Goal: Task Accomplishment & Management: Complete application form

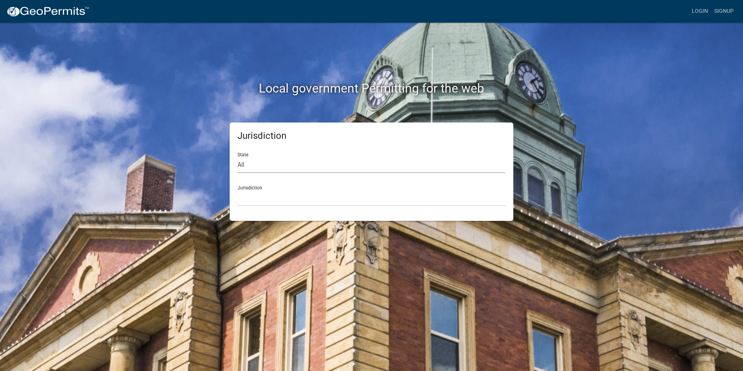
click at [248, 167] on select "All [US_STATE] [US_STATE] [US_STATE] [US_STATE] [US_STATE] [US_STATE] [US_STATE…" at bounding box center [372, 165] width 268 height 16
select select "[US_STATE]"
click at [238, 157] on select "All [US_STATE] [US_STATE] [US_STATE] [US_STATE] [US_STATE] [US_STATE] [US_STATE…" at bounding box center [372, 165] width 268 height 16
click at [252, 196] on select "[GEOGRAPHIC_DATA], [US_STATE][PERSON_NAME][GEOGRAPHIC_DATA], [US_STATE][PERSON_…" at bounding box center [372, 198] width 268 height 16
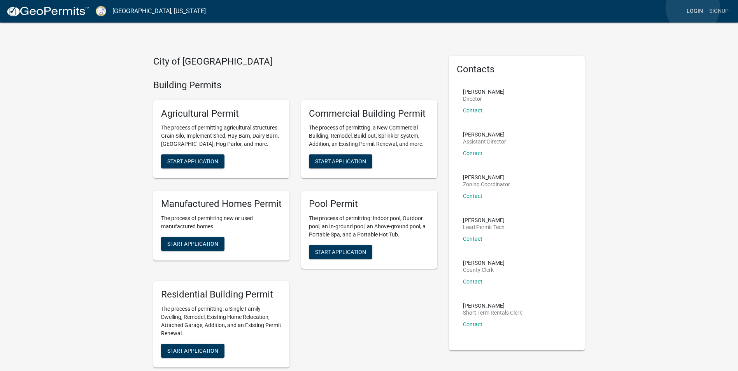
click at [692, 8] on link "Login" at bounding box center [694, 11] width 23 height 15
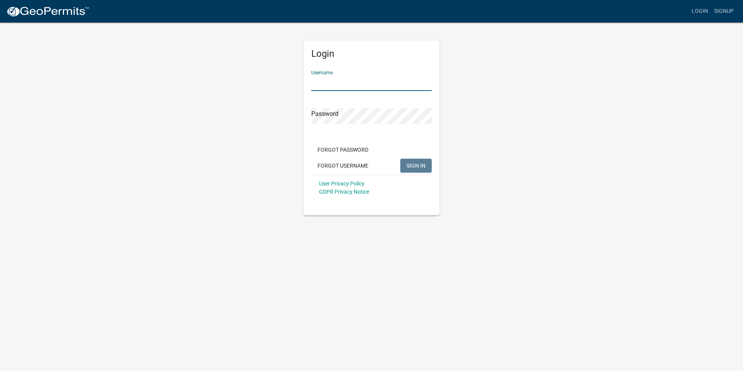
click at [334, 82] on input "Username" at bounding box center [371, 83] width 121 height 16
type input "DelorisBozeman"
click at [415, 161] on button "SIGN IN" at bounding box center [415, 166] width 31 height 14
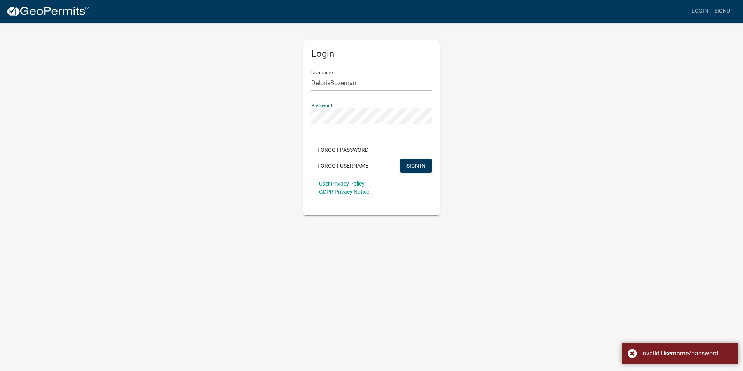
click at [306, 114] on div "Login Username DelorisBozeman Password Forgot Password Forgot Username SIGN IN …" at bounding box center [372, 127] width 136 height 175
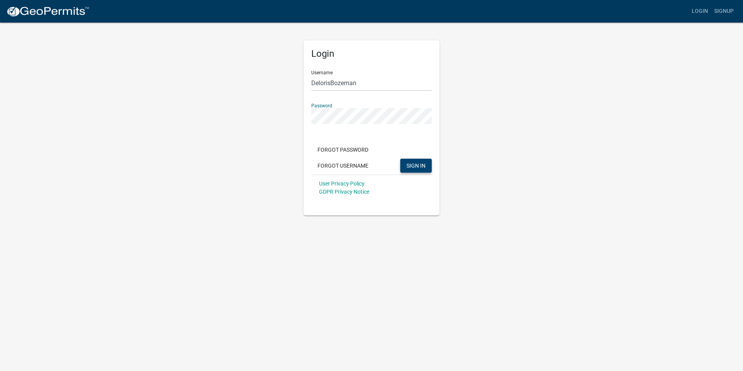
click at [420, 163] on span "SIGN IN" at bounding box center [416, 165] width 19 height 6
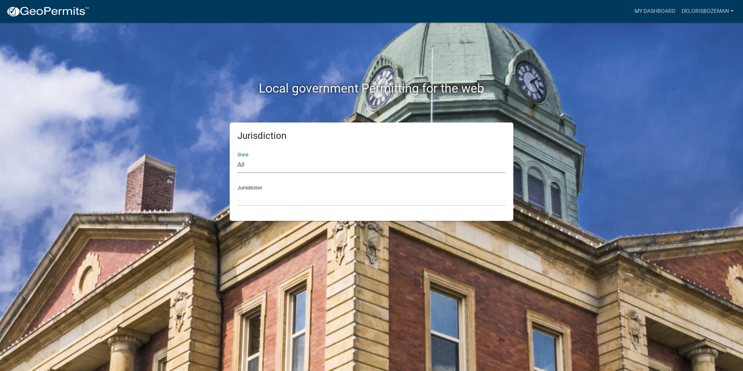
click at [290, 163] on select "All [US_STATE] [US_STATE] [US_STATE] [US_STATE] [US_STATE] [US_STATE] [US_STATE…" at bounding box center [372, 165] width 268 height 16
select select "[US_STATE]"
click at [238, 157] on select "All [US_STATE] [US_STATE] [US_STATE] [US_STATE] [US_STATE] [US_STATE] [US_STATE…" at bounding box center [372, 165] width 268 height 16
click at [270, 200] on select "[GEOGRAPHIC_DATA], [US_STATE][PERSON_NAME][GEOGRAPHIC_DATA], [US_STATE][PERSON_…" at bounding box center [372, 198] width 268 height 16
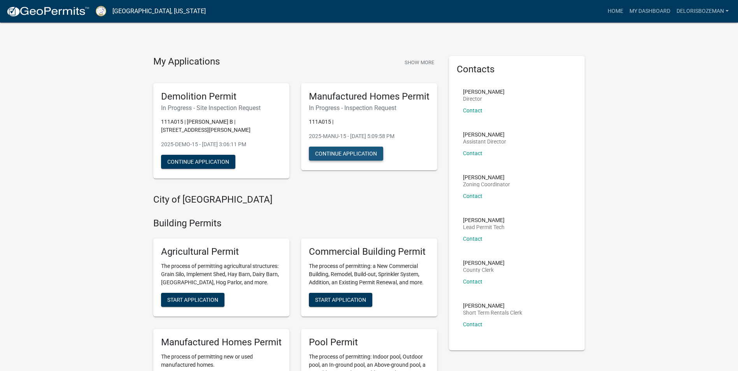
click at [337, 152] on button "Continue Application" at bounding box center [346, 154] width 74 height 14
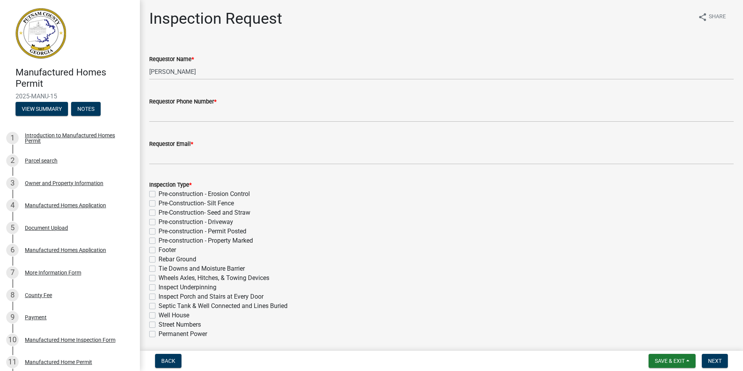
click at [159, 250] on label "Footer" at bounding box center [167, 249] width 17 height 9
click at [159, 250] on input "Footer" at bounding box center [161, 247] width 5 height 5
checkbox input "true"
checkbox input "false"
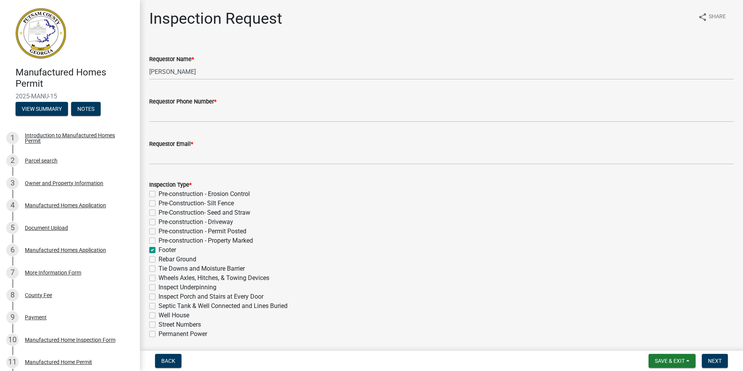
checkbox input "false"
checkbox input "true"
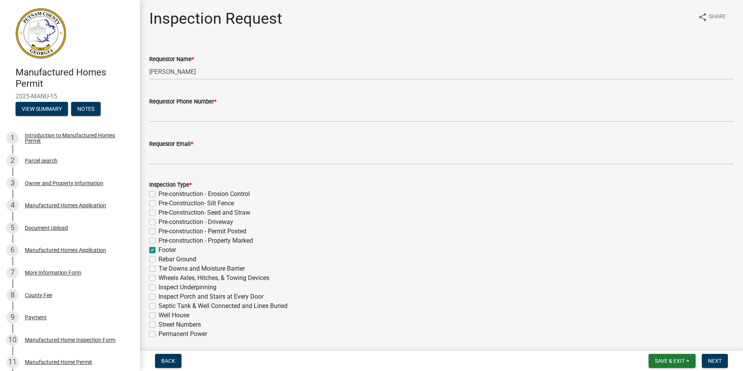
checkbox input "false"
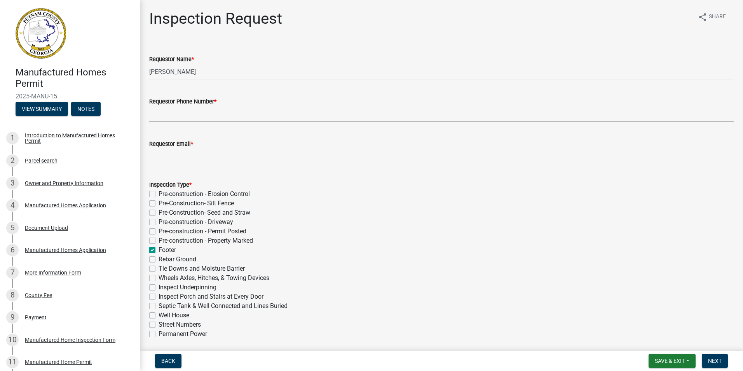
checkbox input "false"
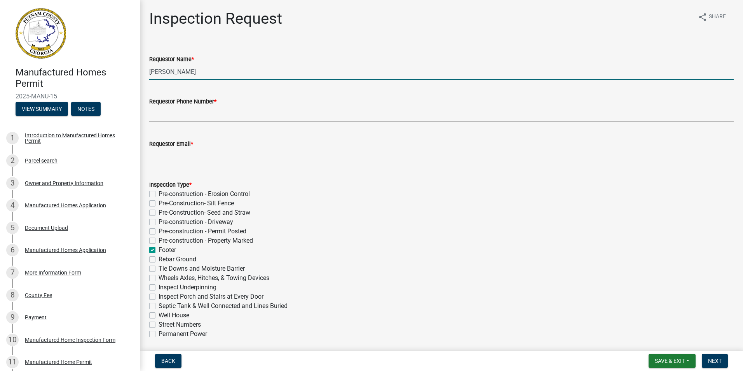
drag, startPoint x: 202, startPoint y: 70, endPoint x: 149, endPoint y: 69, distance: 52.9
click at [149, 69] on input "[PERSON_NAME]" at bounding box center [441, 72] width 585 height 16
type input "De"
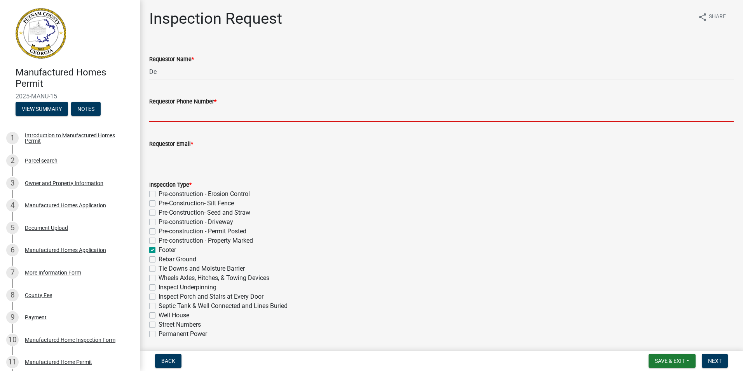
click at [151, 120] on input "Requestor Phone Number *" at bounding box center [441, 114] width 585 height 16
type input "6783861444"
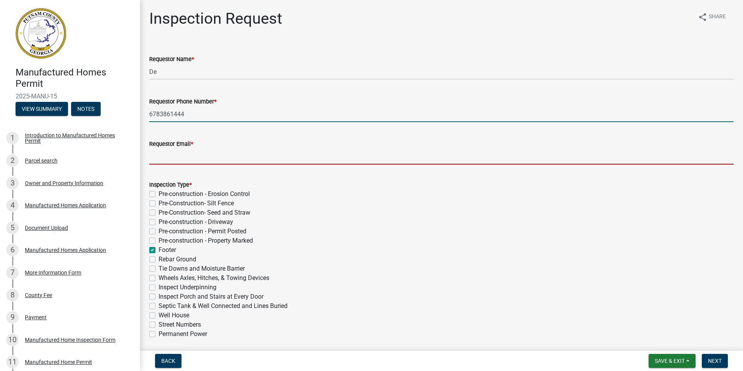
type input "[EMAIL_ADDRESS][DOMAIN_NAME]"
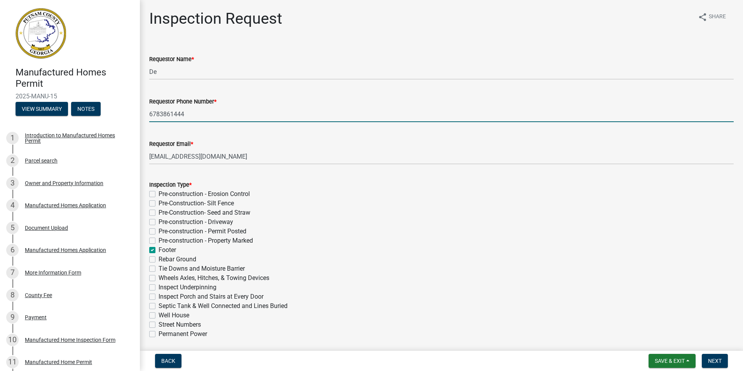
type input "[DATE]"
select select "8"
select select "2025"
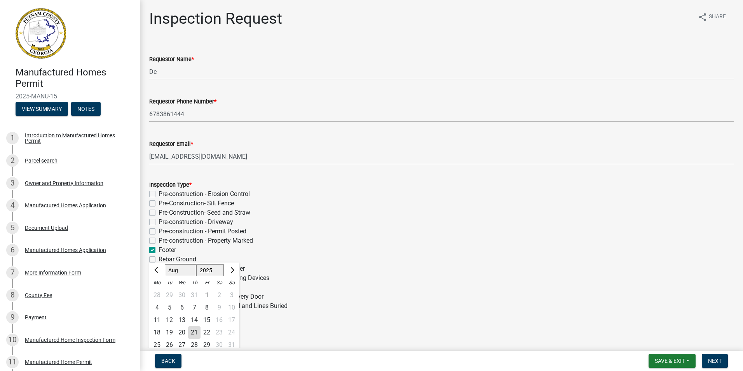
scroll to position [8, 0]
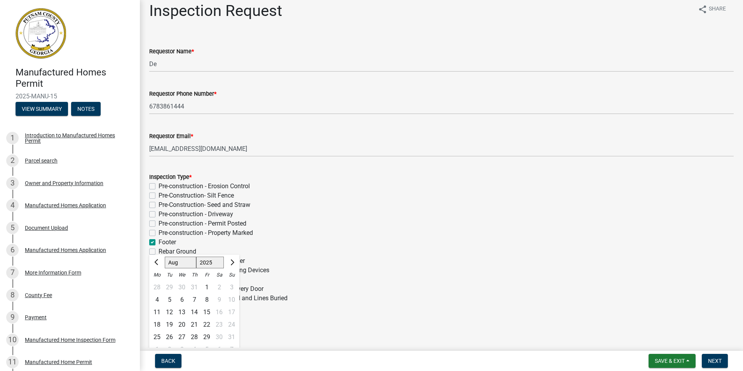
click at [561, 187] on div "Pre-construction - Erosion Control" at bounding box center [441, 186] width 585 height 9
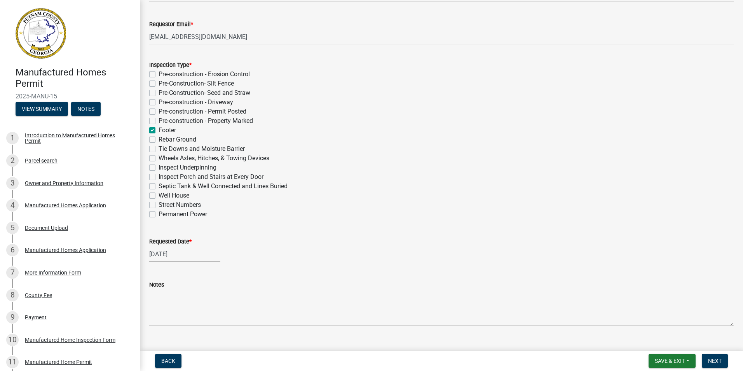
scroll to position [121, 0]
select select "7"
select select "2025"
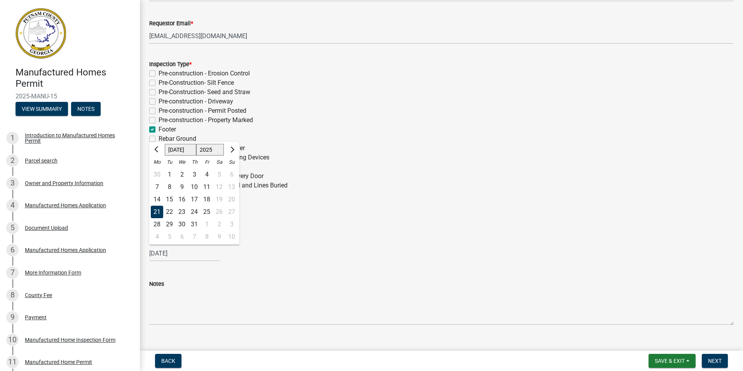
click at [155, 253] on div "[DATE] [PERSON_NAME] Apr [PERSON_NAME][DATE] Sep Oct Nov [DATE] 1526 1527 1528 …" at bounding box center [184, 253] width 71 height 16
click at [233, 147] on button "Next month" at bounding box center [231, 149] width 9 height 12
select select "8"
click at [192, 209] on div "21" at bounding box center [194, 212] width 12 height 12
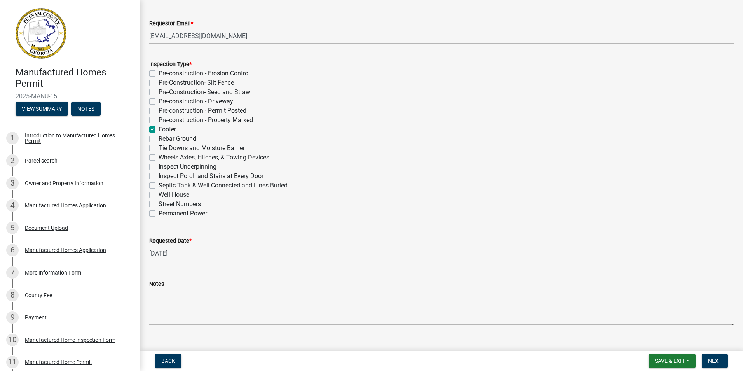
type input "[DATE]"
click at [712, 357] on button "Next" at bounding box center [715, 361] width 26 height 14
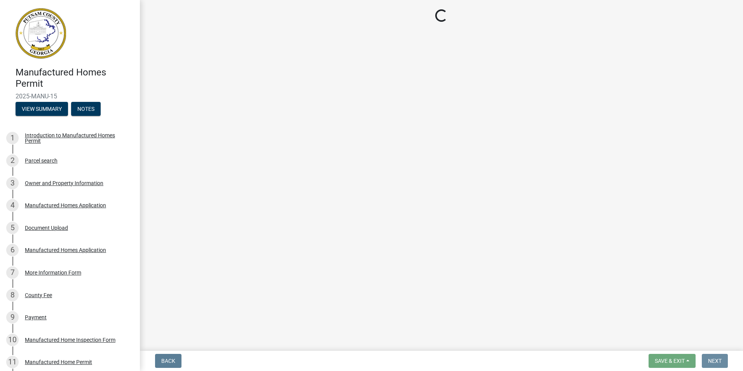
scroll to position [0, 0]
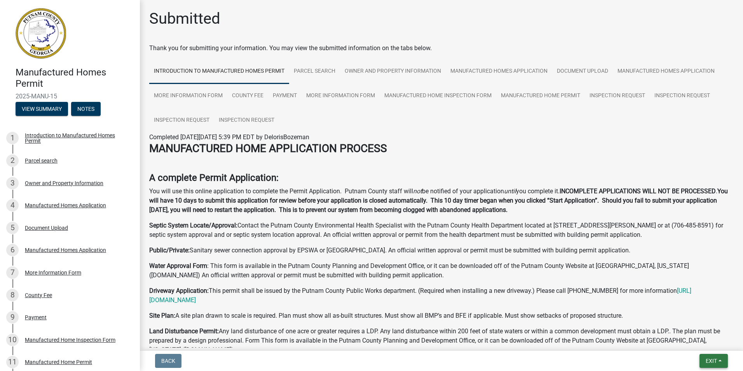
click at [712, 357] on button "Exit" at bounding box center [714, 361] width 28 height 14
click at [708, 296] on p "Driveway Application: This permit shall be issued by the Putnam County Public W…" at bounding box center [441, 295] width 585 height 19
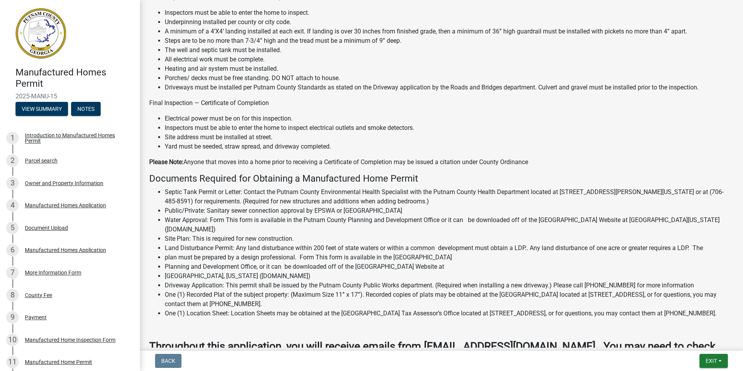
scroll to position [688, 0]
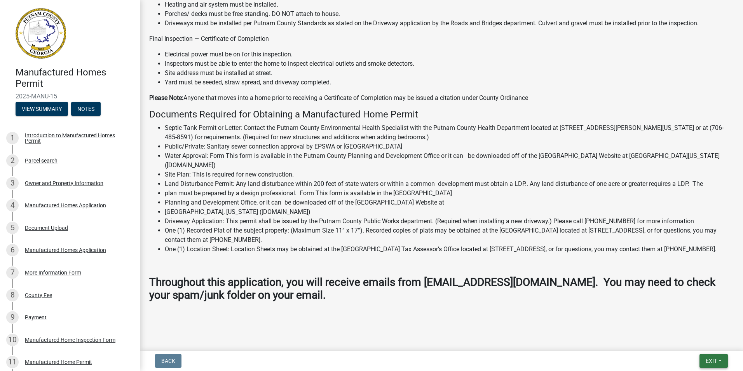
click at [719, 358] on button "Exit" at bounding box center [714, 361] width 28 height 14
click at [698, 339] on button "Save & Exit" at bounding box center [697, 340] width 62 height 19
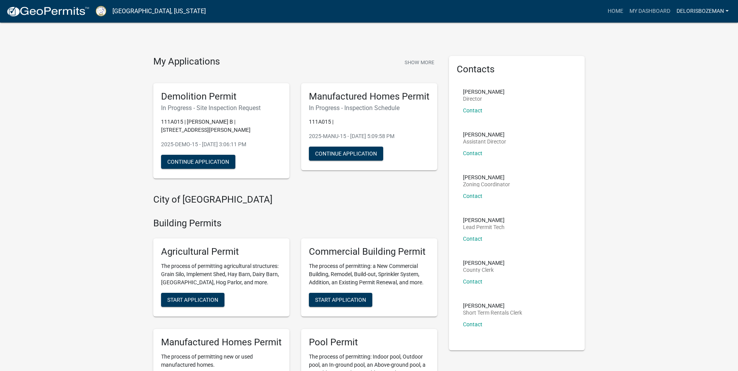
click at [714, 9] on link "DelorisBozeman" at bounding box center [702, 11] width 58 height 15
click at [692, 57] on link "Logout" at bounding box center [700, 57] width 62 height 19
